Goal: Navigation & Orientation: Go to known website

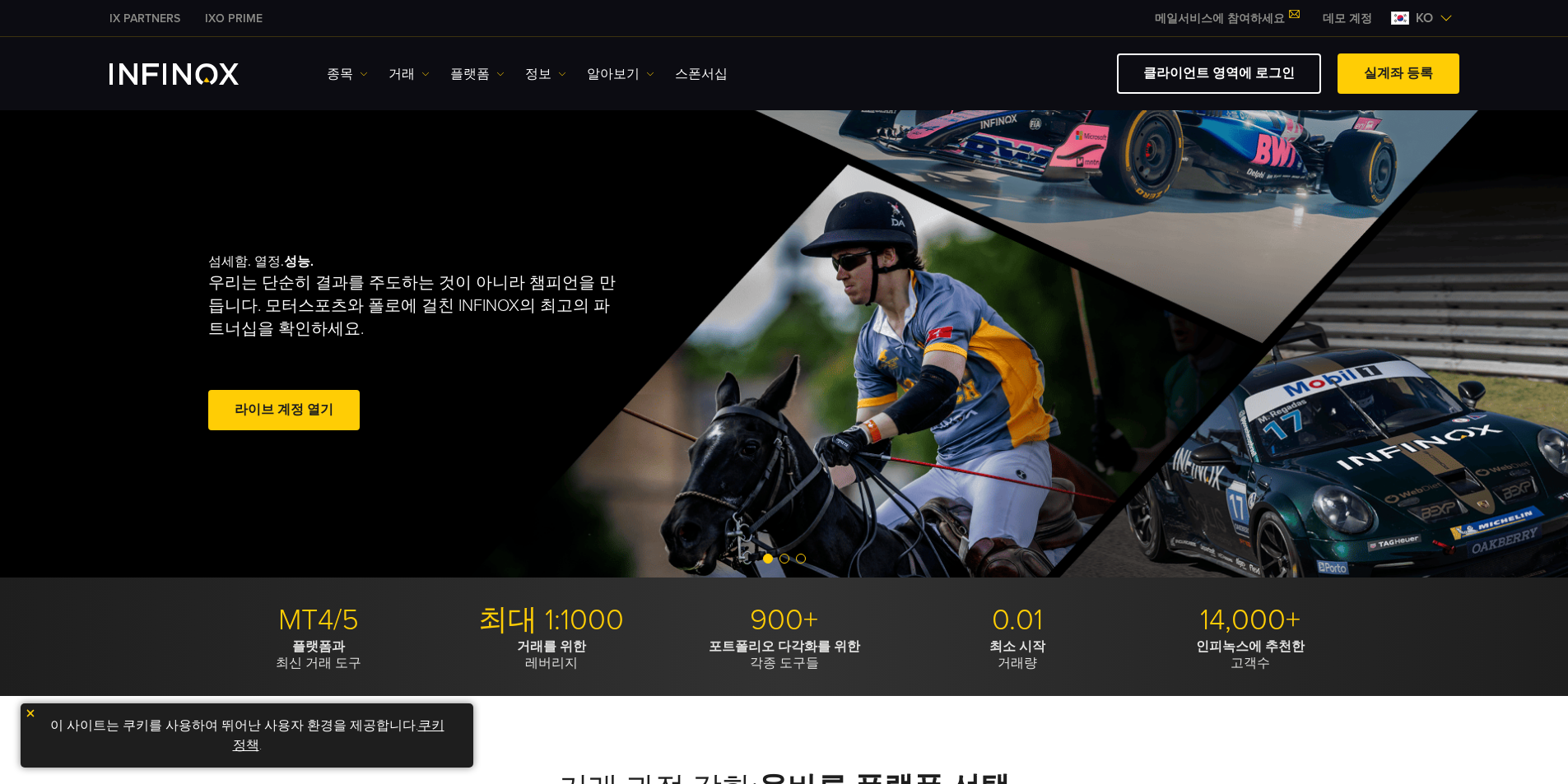
click at [1424, 17] on span "ko" at bounding box center [1424, 18] width 30 height 20
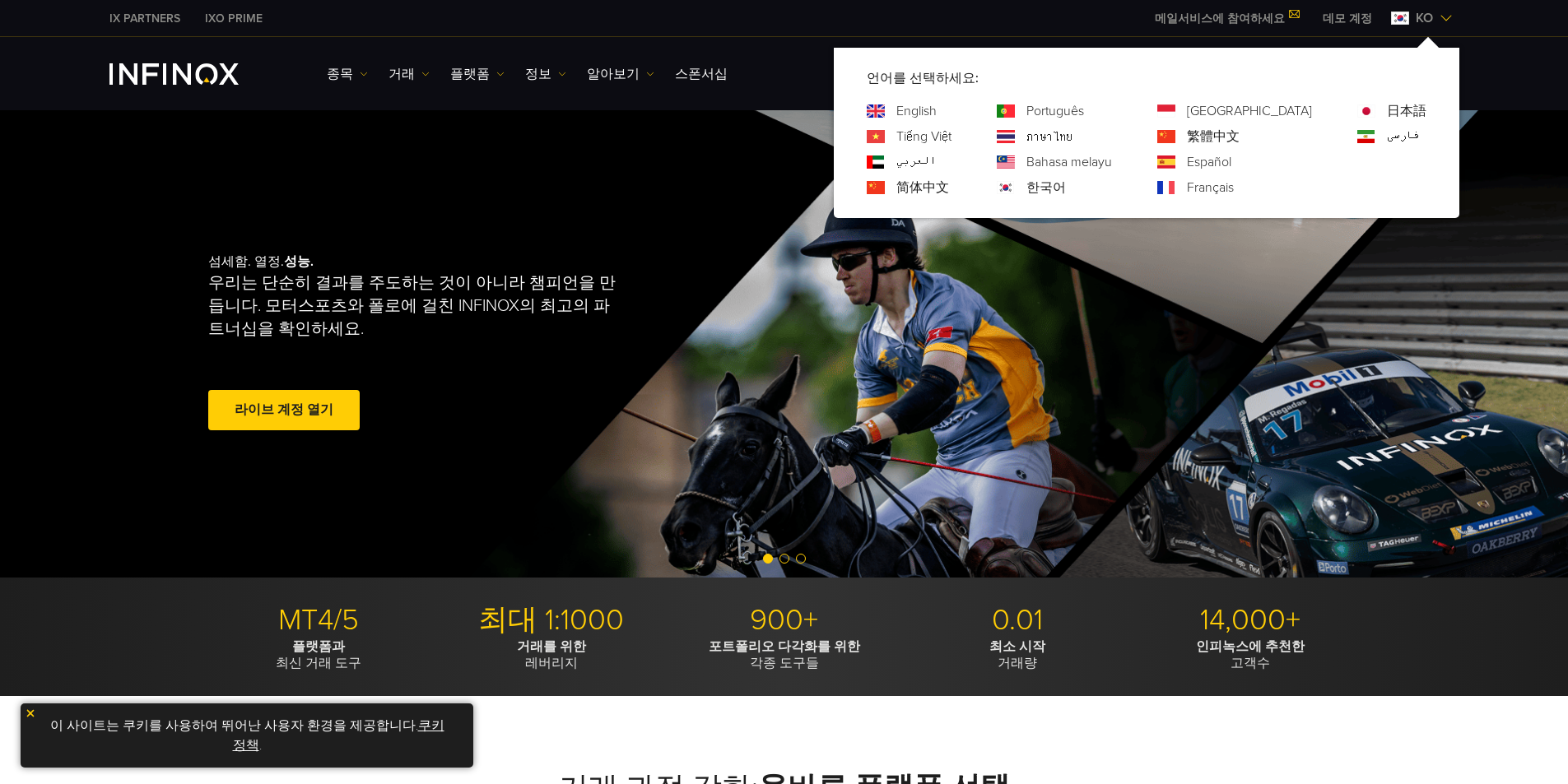
click at [1422, 18] on span "ko" at bounding box center [1424, 18] width 30 height 20
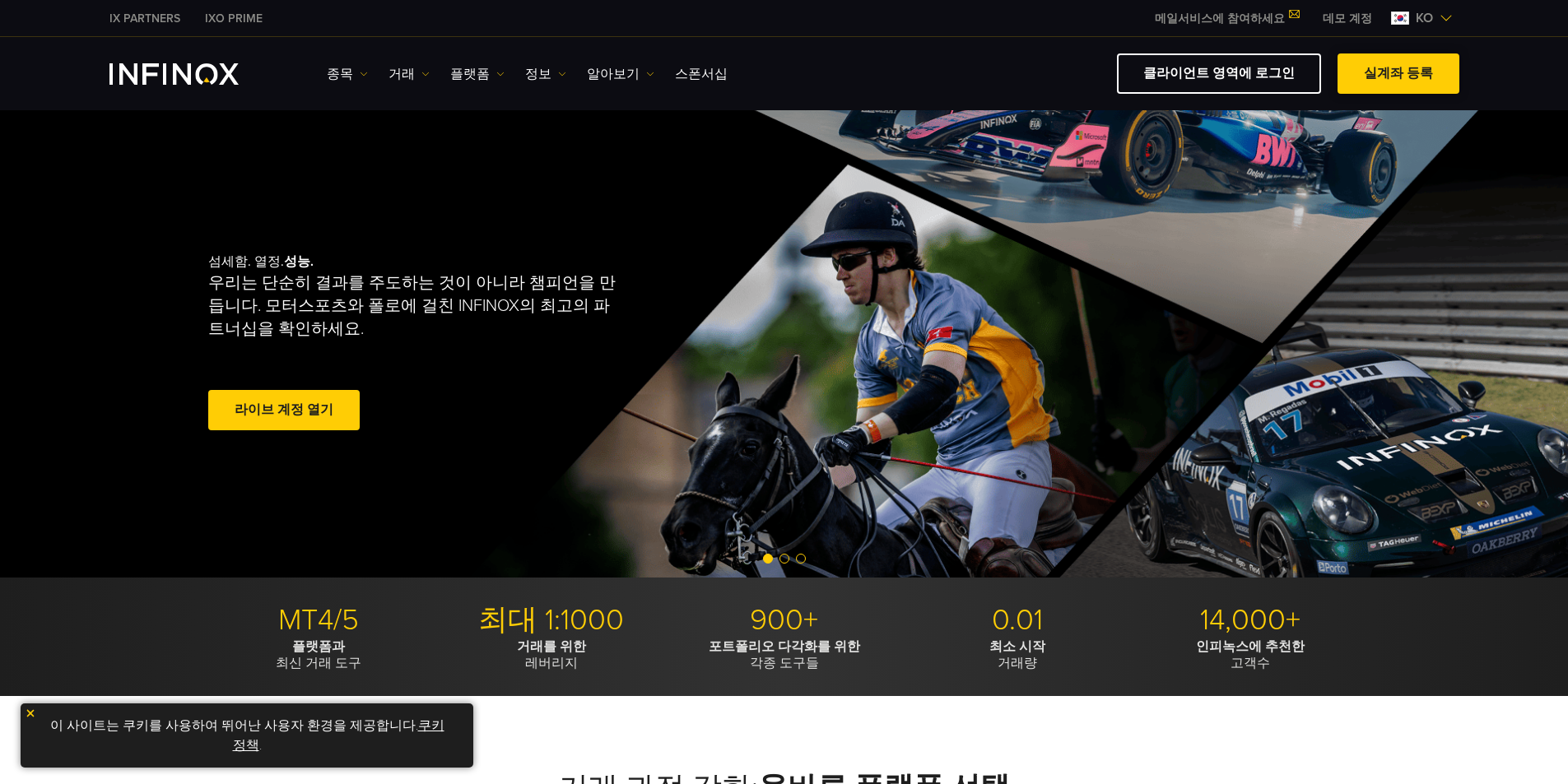
click at [1399, 74] on span at bounding box center [1399, 74] width 0 height 0
click at [1450, 17] on img at bounding box center [1445, 17] width 13 height 13
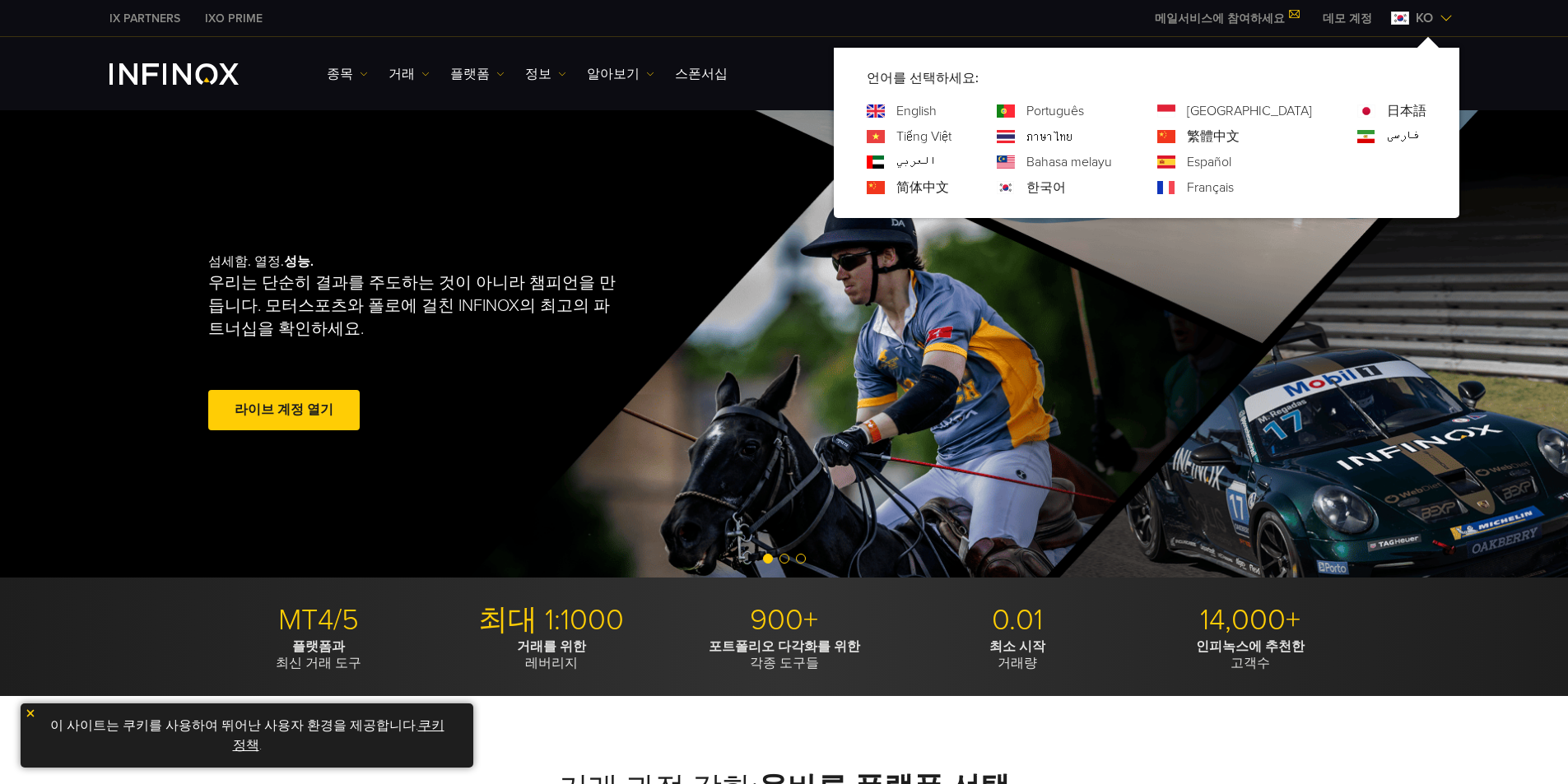
click at [1449, 18] on img at bounding box center [1445, 17] width 13 height 13
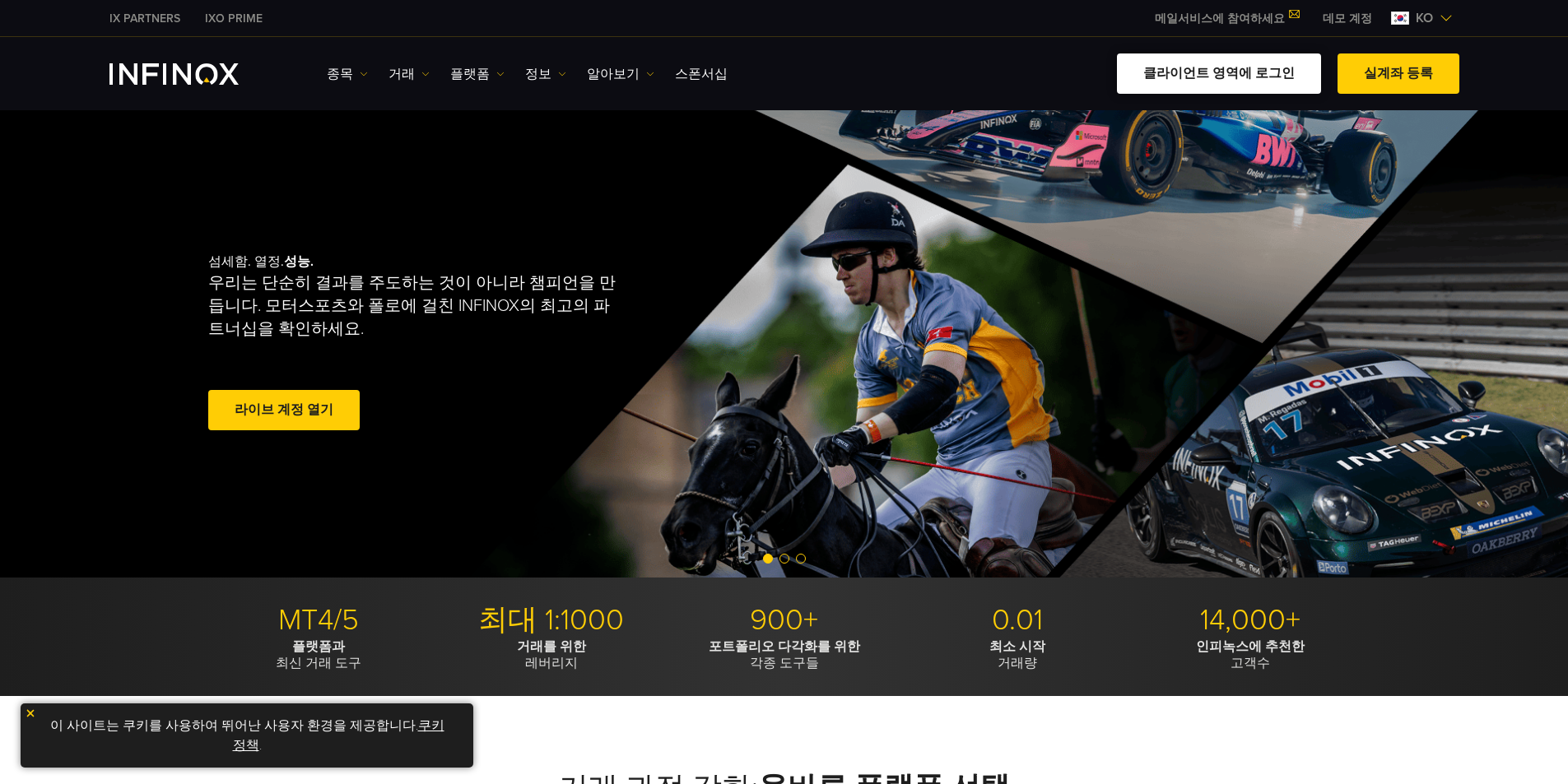
click at [1274, 76] on link "클라이언트 영역에 로그인" at bounding box center [1219, 73] width 204 height 41
